Goal: Information Seeking & Learning: Learn about a topic

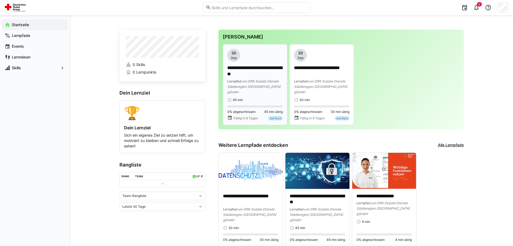
click at [251, 68] on p "**********" at bounding box center [254, 71] width 55 height 12
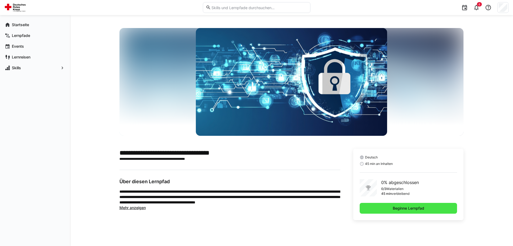
click at [412, 207] on span "Beginne Lernpfad" at bounding box center [408, 207] width 33 height 5
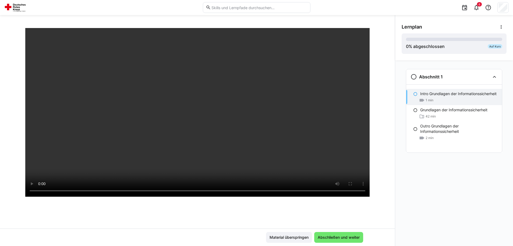
scroll to position [27, 0]
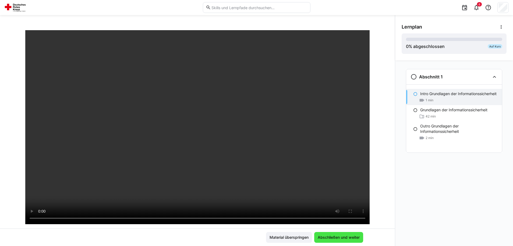
click at [340, 237] on span "Abschließen und weiter" at bounding box center [339, 236] width 44 height 5
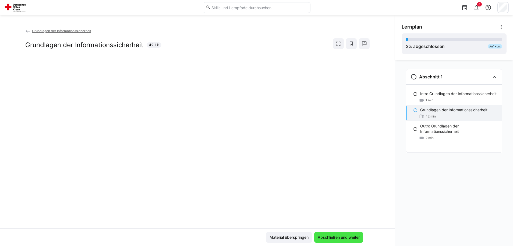
scroll to position [0, 0]
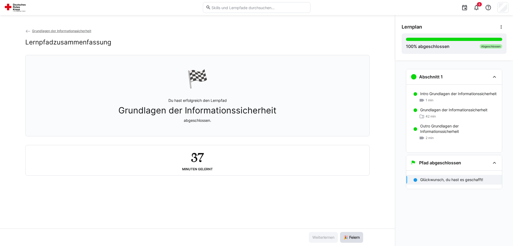
click at [353, 235] on span "🎉 Feiern" at bounding box center [352, 236] width 18 height 5
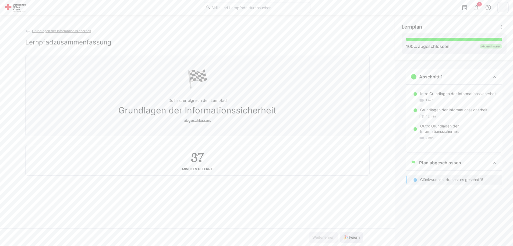
click at [346, 232] on span "🎉 Feiern" at bounding box center [351, 237] width 23 height 11
click at [346, 234] on span "🎉 Feiern" at bounding box center [351, 237] width 23 height 11
click at [346, 234] on span "🎉 Feiern" at bounding box center [352, 236] width 18 height 5
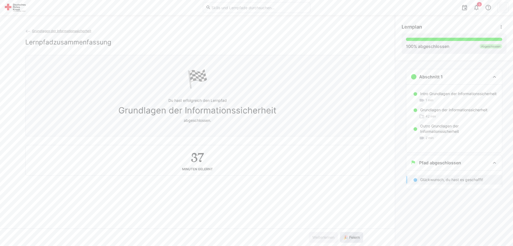
click at [346, 234] on span "🎉 Feiern" at bounding box center [352, 236] width 18 height 5
click at [347, 234] on span "🎉 Feiern" at bounding box center [352, 236] width 18 height 5
click at [347, 235] on span "🎉 Feiern" at bounding box center [352, 236] width 18 height 5
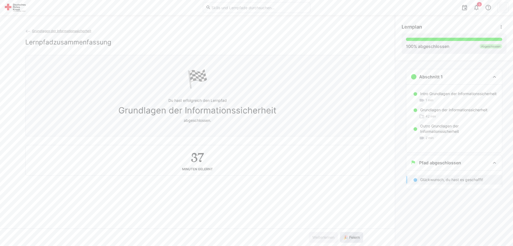
click at [347, 235] on span "🎉 Feiern" at bounding box center [352, 236] width 18 height 5
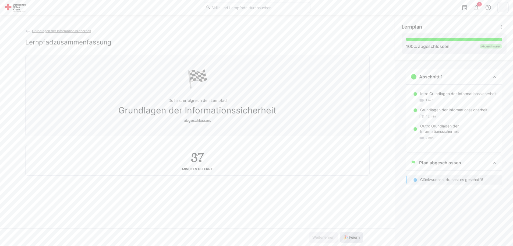
click at [347, 235] on span "🎉 Feiern" at bounding box center [352, 236] width 18 height 5
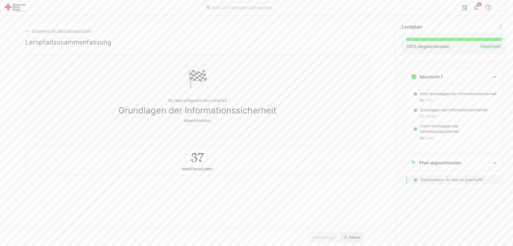
click at [347, 235] on span "🎉 Feiern" at bounding box center [352, 236] width 18 height 5
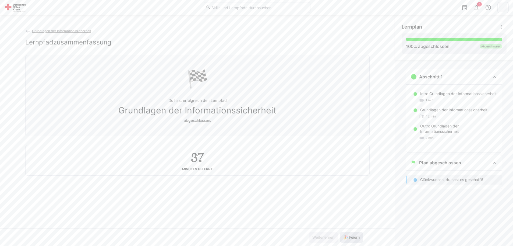
click at [347, 235] on span "🎉 Feiern" at bounding box center [352, 236] width 18 height 5
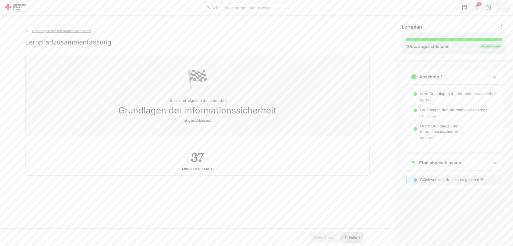
click at [347, 235] on span "🎉 Feiern" at bounding box center [352, 236] width 18 height 5
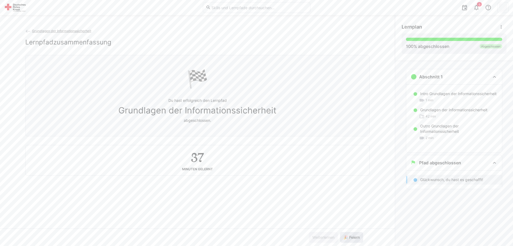
click at [347, 235] on span "🎉 Feiern" at bounding box center [352, 236] width 18 height 5
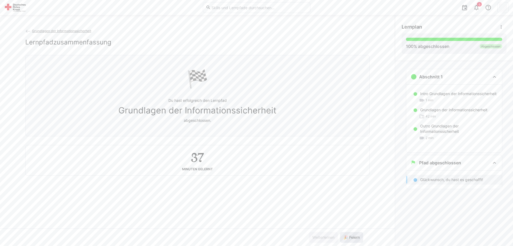
click at [347, 235] on span "🎉 Feiern" at bounding box center [352, 236] width 18 height 5
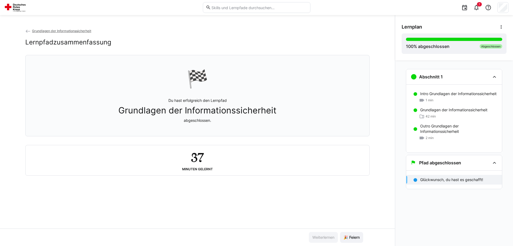
click at [261, 160] on div "37 Minuten gelernt" at bounding box center [197, 160] width 335 height 22
click at [479, 40] on div at bounding box center [454, 39] width 96 height 3
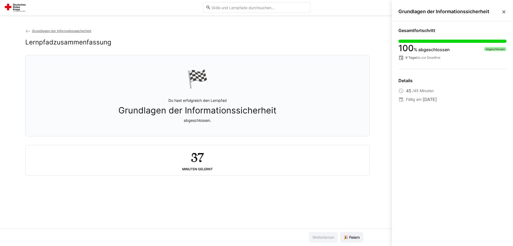
click at [506, 12] on eds-icon at bounding box center [503, 11] width 5 height 5
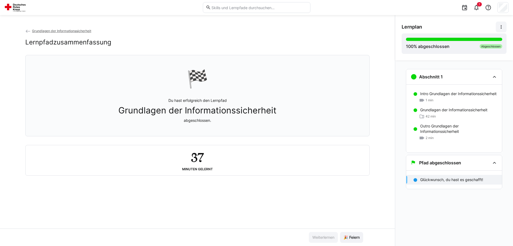
click at [500, 27] on eds-icon at bounding box center [501, 26] width 5 height 5
click at [351, 35] on div "Grundlagen der Informationssicherheit Lernpfadzusammenfassung" at bounding box center [197, 41] width 345 height 27
click at [239, 36] on div "Grundlagen der Informationssicherheit Lernpfadzusammenfassung" at bounding box center [197, 41] width 345 height 27
click at [20, 9] on img at bounding box center [16, 7] width 24 height 9
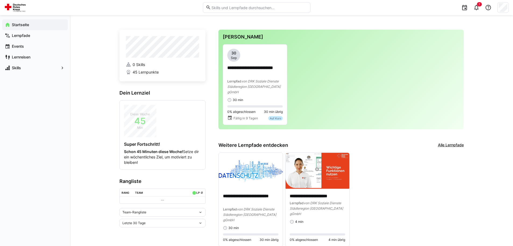
click at [508, 8] on div at bounding box center [503, 7] width 11 height 11
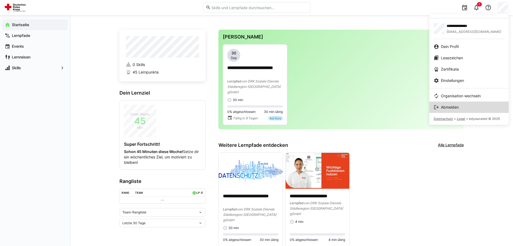
click at [452, 107] on span "Abmelden" at bounding box center [450, 106] width 18 height 5
